Goal: Transaction & Acquisition: Purchase product/service

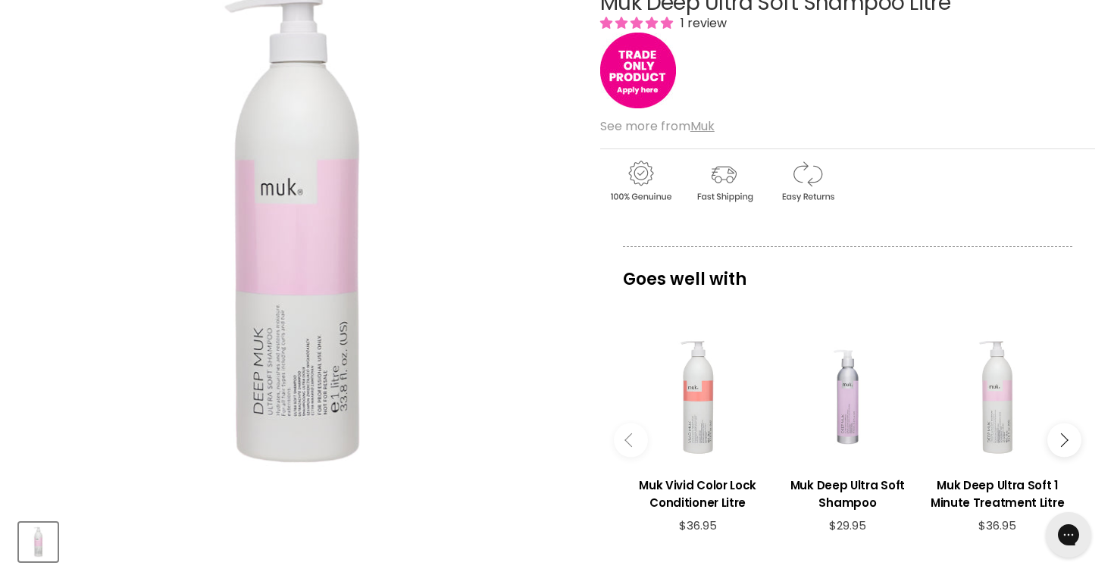
scroll to position [238, 0]
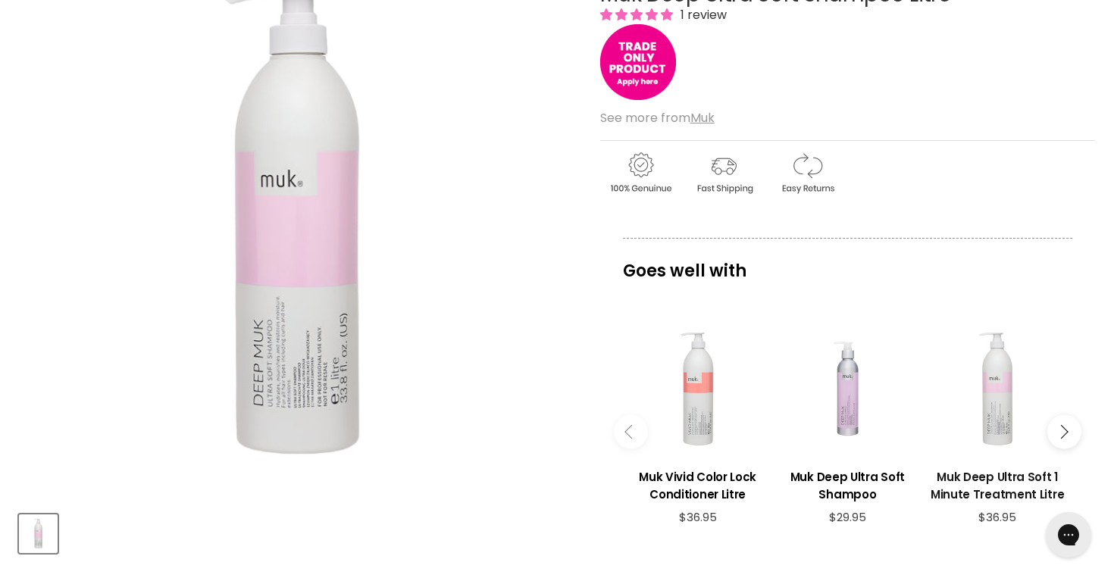
click at [1000, 477] on h3 "Muk Deep Ultra Soft 1 Minute Treatment Litre" at bounding box center [997, 485] width 135 height 35
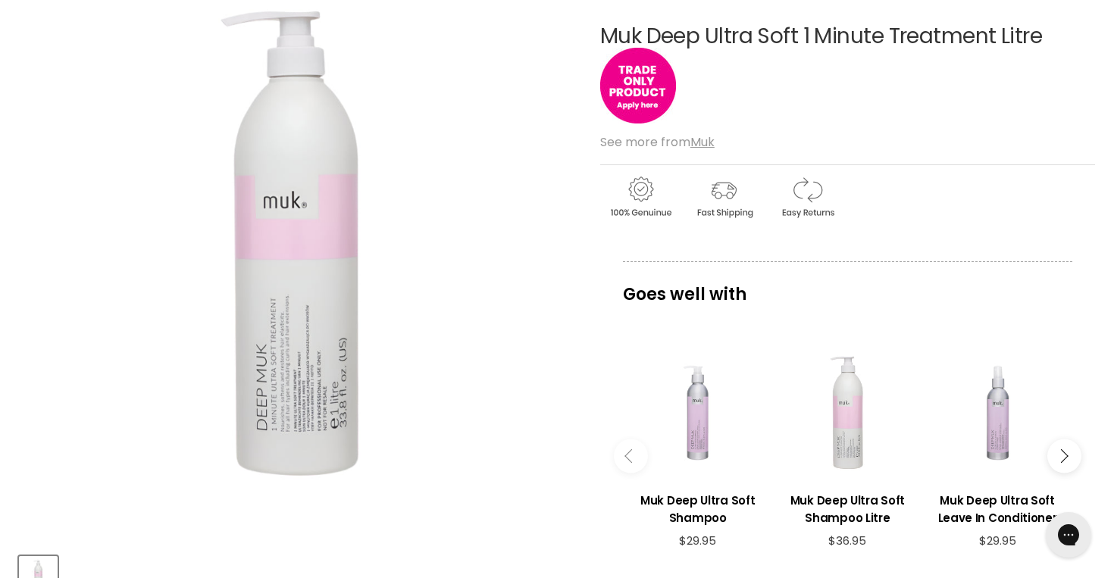
scroll to position [199, 0]
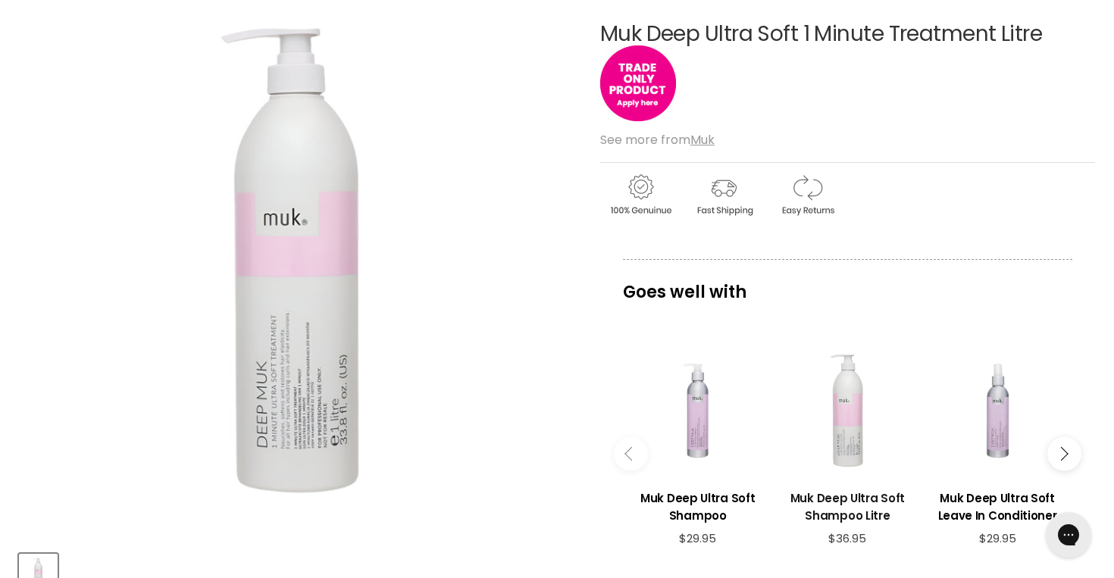
click at [846, 508] on h3 "Muk Deep Ultra Soft Shampoo Litre" at bounding box center [848, 507] width 135 height 35
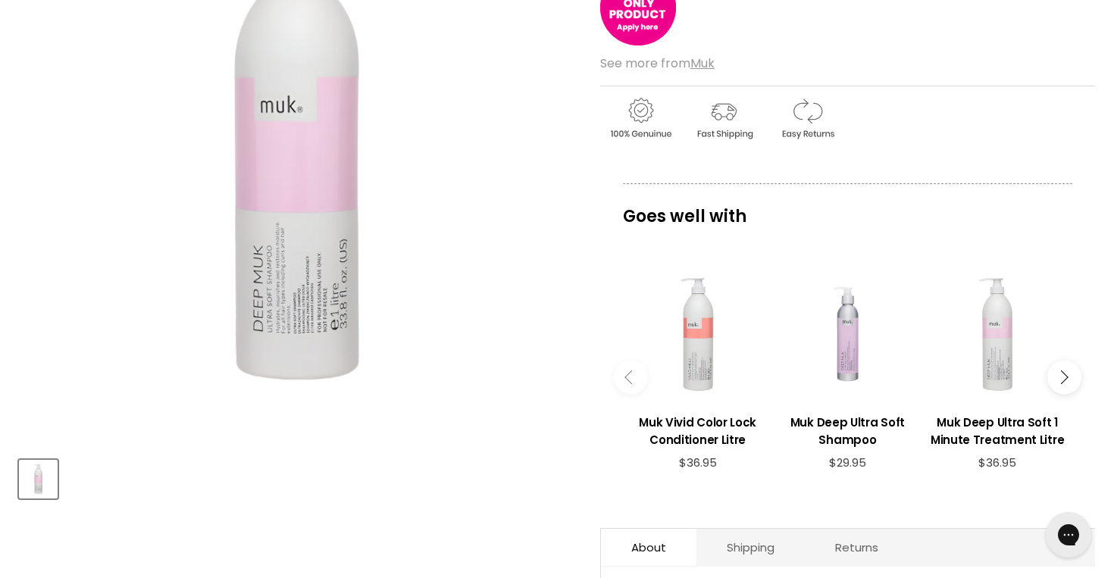
scroll to position [305, 0]
